Goal: Register for event/course

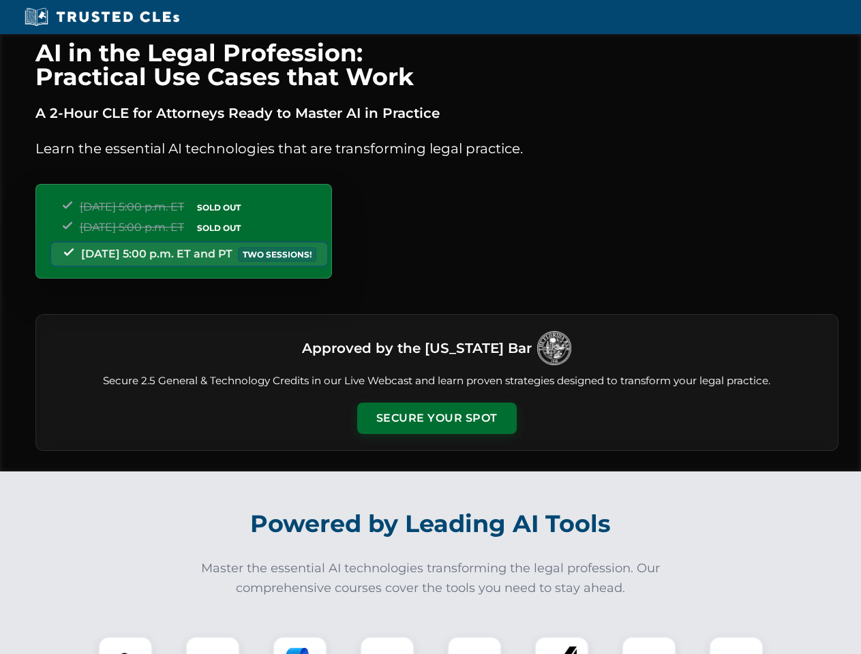
click at [436, 419] on button "Secure Your Spot" at bounding box center [437, 418] width 160 height 31
click at [125, 646] on img at bounding box center [126, 664] width 40 height 40
click at [213, 646] on div at bounding box center [212, 664] width 55 height 55
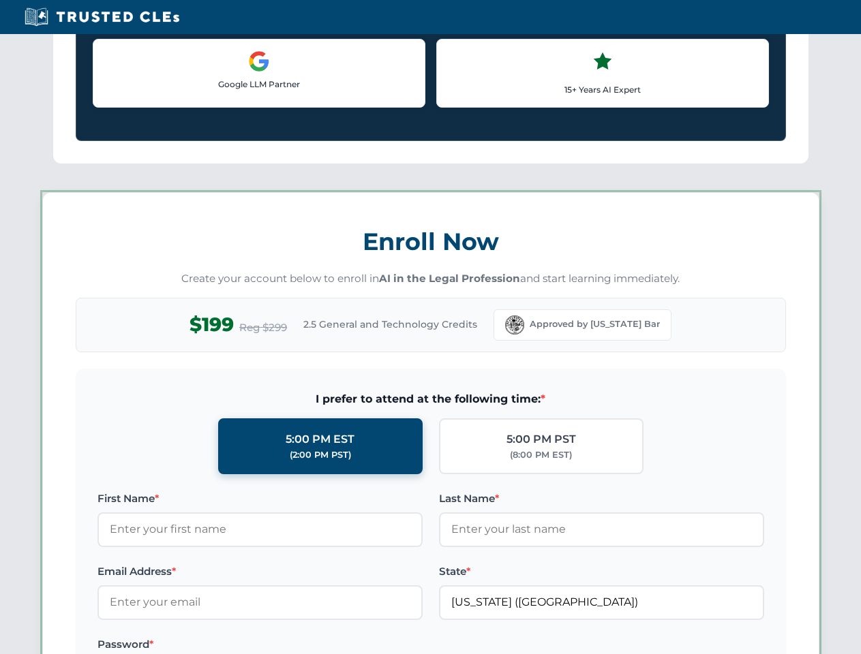
click at [387, 646] on label "Password *" at bounding box center [259, 645] width 325 height 16
